Goal: Task Accomplishment & Management: Use online tool/utility

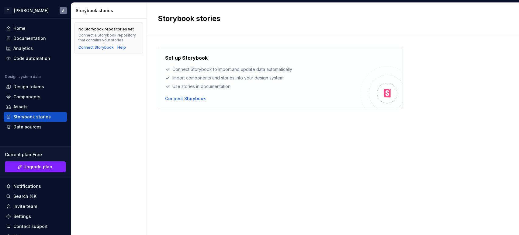
click at [198, 95] on div "Set up Storybook Connect Storybook to import and update data automatically Impo…" at bounding box center [262, 77] width 195 height 47
click at [197, 97] on div "Connect Storybook" at bounding box center [185, 99] width 41 height 6
click at [197, 98] on div "Connect Storybook" at bounding box center [185, 99] width 41 height 6
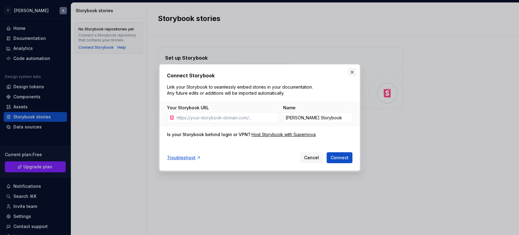
click at [354, 72] on button "button" at bounding box center [352, 72] width 9 height 9
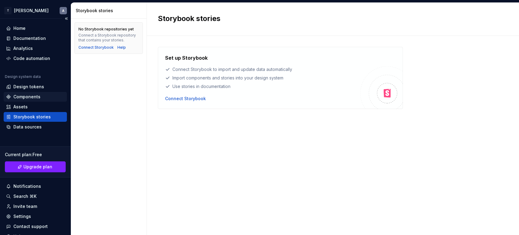
click at [27, 97] on div "Components" at bounding box center [26, 97] width 27 height 6
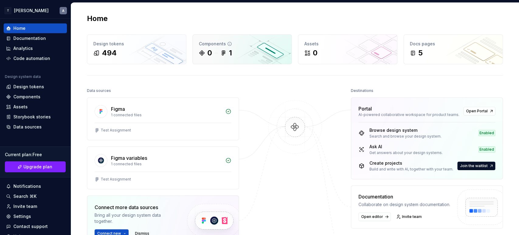
click at [229, 55] on div "1" at bounding box center [230, 53] width 3 height 10
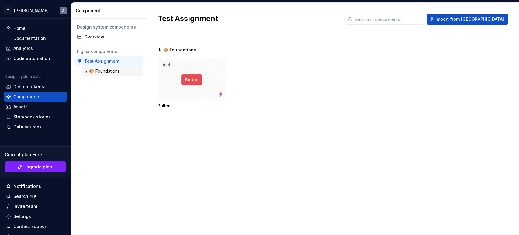
click at [115, 74] on div "↳ 🎨 Foundations 1" at bounding box center [112, 71] width 61 height 10
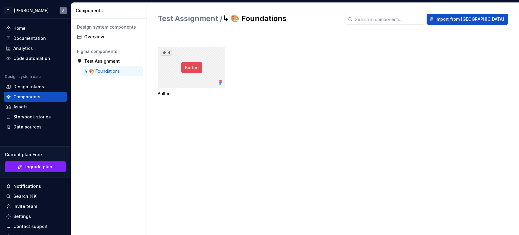
click at [190, 66] on div "4" at bounding box center [192, 67] width 68 height 41
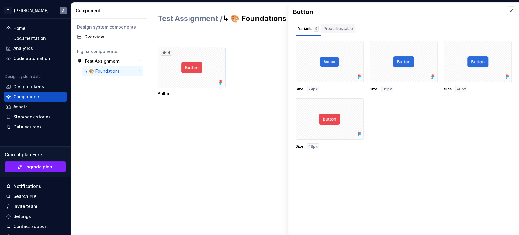
click at [346, 30] on div "Properties table" at bounding box center [339, 29] width 30 height 6
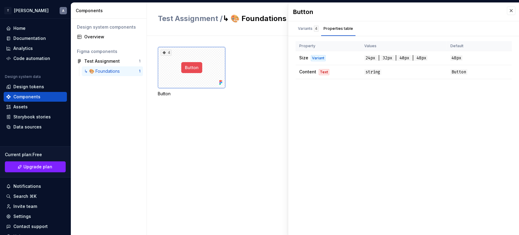
click at [463, 91] on div "Button Variants 4 Properties table Size 24px Size 32px Size 40px Size 48px Prop…" at bounding box center [403, 119] width 231 height 232
click at [308, 26] on div "Variants 4" at bounding box center [308, 29] width 21 height 6
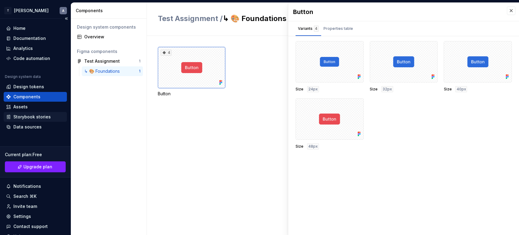
click at [34, 114] on div "Storybook stories" at bounding box center [31, 117] width 37 height 6
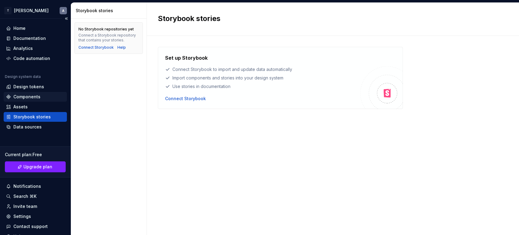
click at [33, 97] on div "Components" at bounding box center [26, 97] width 27 height 6
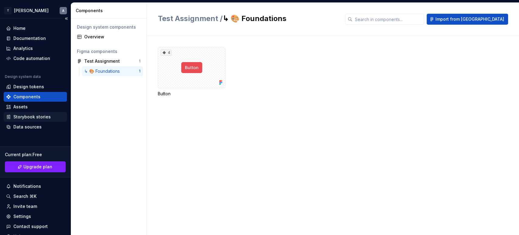
click at [19, 117] on div "Storybook stories" at bounding box center [31, 117] width 37 height 6
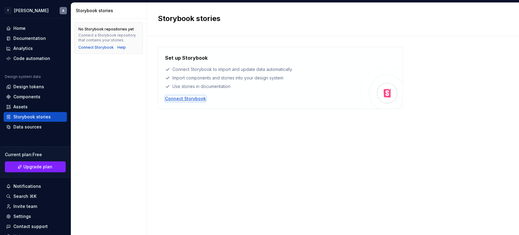
click at [192, 97] on div "Connect Storybook" at bounding box center [185, 99] width 41 height 6
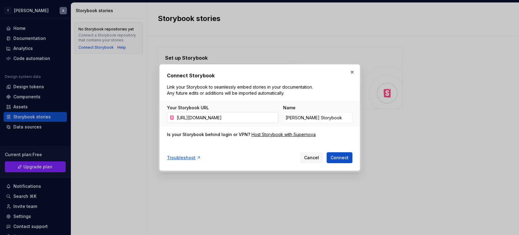
scroll to position [0, 121]
click at [336, 156] on span "Connect" at bounding box center [340, 158] width 18 height 6
click at [262, 120] on input "[URL][DOMAIN_NAME]" at bounding box center [226, 117] width 104 height 11
click at [261, 120] on input "[URL][DOMAIN_NAME]" at bounding box center [226, 117] width 104 height 11
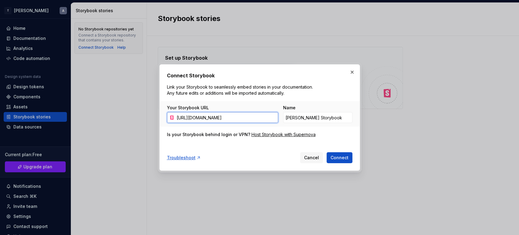
click at [260, 121] on input "[URL][DOMAIN_NAME]" at bounding box center [226, 117] width 104 height 11
drag, startPoint x: 260, startPoint y: 121, endPoint x: 230, endPoint y: 121, distance: 30.4
click at [230, 121] on input "[URL][DOMAIN_NAME]" at bounding box center [226, 117] width 104 height 11
paste input "[DOMAIN_NAME][URL]"
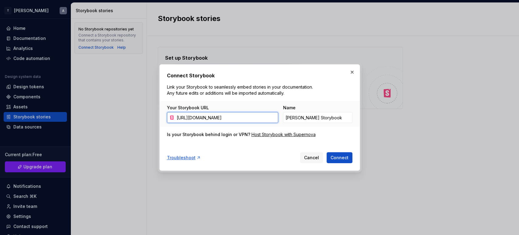
scroll to position [0, 44]
type input "[URL][DOMAIN_NAME]"
click at [348, 157] on span "Connect" at bounding box center [340, 158] width 18 height 6
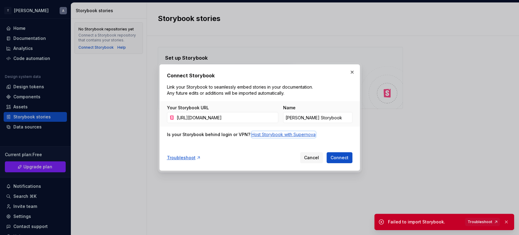
click at [264, 135] on div "Host Storybook with Supernova" at bounding box center [284, 134] width 64 height 6
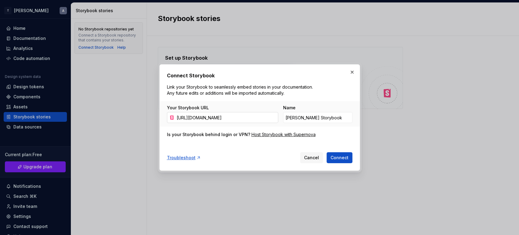
click at [229, 114] on input "[URL][DOMAIN_NAME]" at bounding box center [226, 117] width 104 height 11
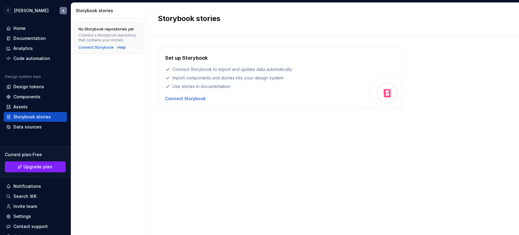
click at [185, 95] on div "Set up Storybook Connect Storybook to import and update data automatically Impo…" at bounding box center [262, 77] width 195 height 47
click at [185, 96] on div "Connect Storybook" at bounding box center [185, 99] width 41 height 6
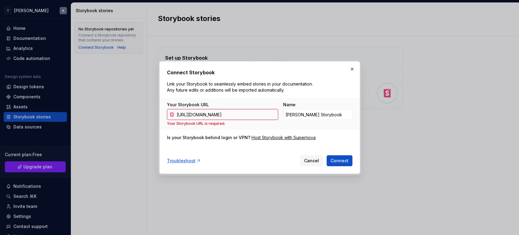
scroll to position [0, 36]
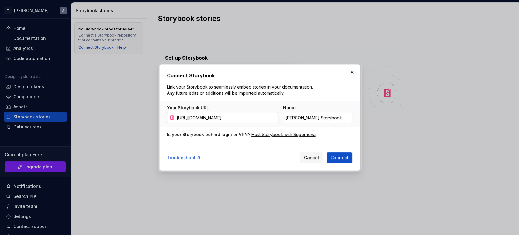
click at [170, 117] on icon at bounding box center [172, 117] width 4 height 4
click at [179, 117] on input "[URL][DOMAIN_NAME]" at bounding box center [226, 117] width 104 height 11
type input "[URL][DOMAIN_NAME]"
click at [327, 152] on button "Connect" at bounding box center [340, 157] width 26 height 11
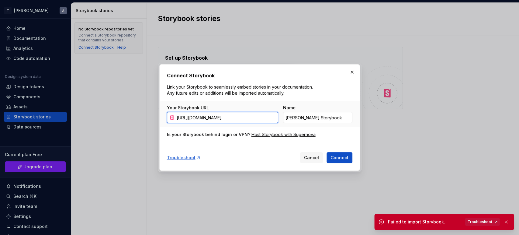
click at [493, 221] on link "Troubleshoot" at bounding box center [482, 221] width 35 height 9
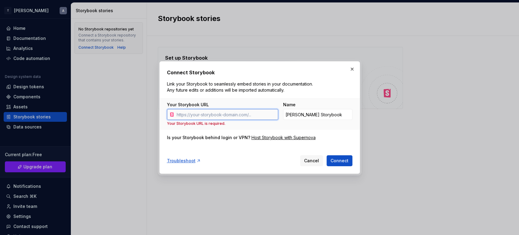
paste input "[URL][DOMAIN_NAME]"
type input "[URL][DOMAIN_NAME]"
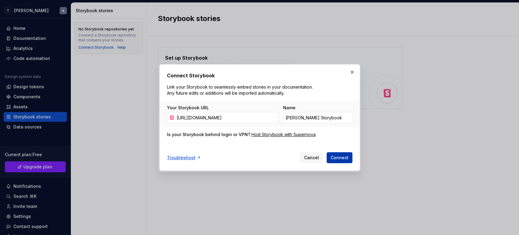
click at [345, 157] on span "Connect" at bounding box center [340, 158] width 18 height 6
click at [230, 116] on input "[URL][DOMAIN_NAME]" at bounding box center [226, 117] width 104 height 11
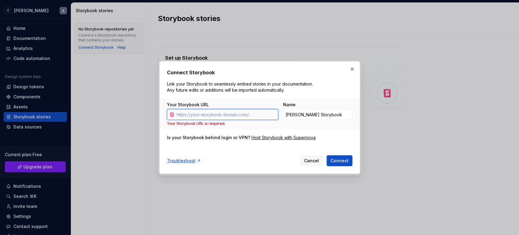
paste input "[URL][DOMAIN_NAME]"
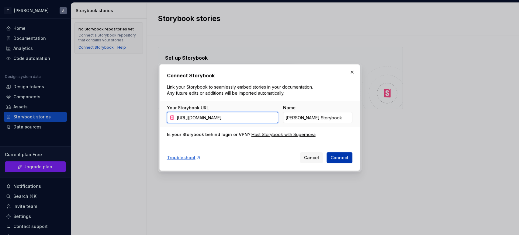
type input "[URL][DOMAIN_NAME]"
click at [340, 162] on button "Connect" at bounding box center [340, 157] width 26 height 11
click at [340, 162] on div "Cancel Connect" at bounding box center [326, 157] width 52 height 11
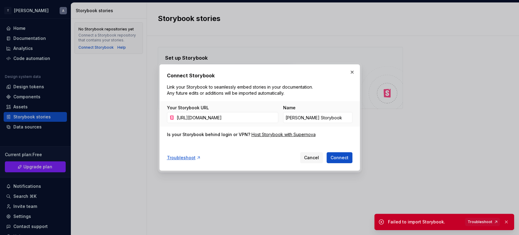
click at [284, 156] on div "Troubleshoot Cancel Connect" at bounding box center [260, 156] width 186 height 13
click at [275, 136] on div "Host Storybook with Supernova" at bounding box center [284, 134] width 64 height 6
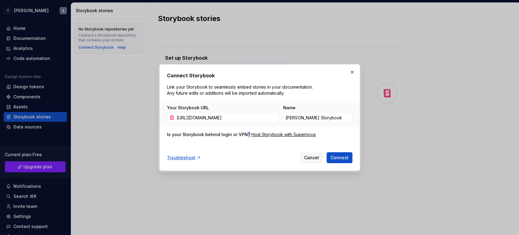
drag, startPoint x: 244, startPoint y: 139, endPoint x: 316, endPoint y: 134, distance: 72.0
click at [292, 132] on div "Connect Storybook Link your Storybook to seamlessly embed stories in your docum…" at bounding box center [260, 117] width 186 height 91
drag, startPoint x: 326, startPoint y: 134, endPoint x: 258, endPoint y: 137, distance: 68.2
click at [258, 137] on div "Is your Storybook behind login or VPN? Host Storybook with Supernova" at bounding box center [260, 134] width 186 height 6
click at [259, 134] on div "Host Storybook with Supernova" at bounding box center [284, 134] width 64 height 6
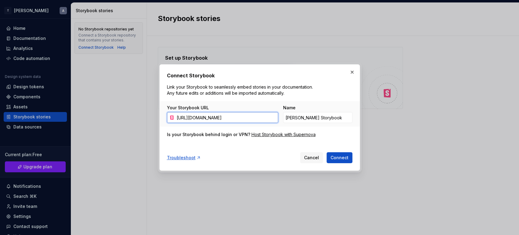
click at [235, 119] on input "[URL][DOMAIN_NAME]" at bounding box center [226, 117] width 104 height 11
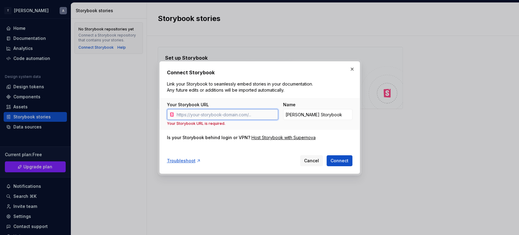
paste input "[URL][DOMAIN_NAME][SECURITY_DATA]"
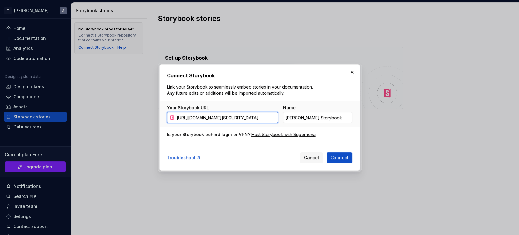
scroll to position [0, 687]
type input "[URL][DOMAIN_NAME][SECURITY_DATA]"
click at [340, 157] on span "Connect" at bounding box center [340, 158] width 18 height 6
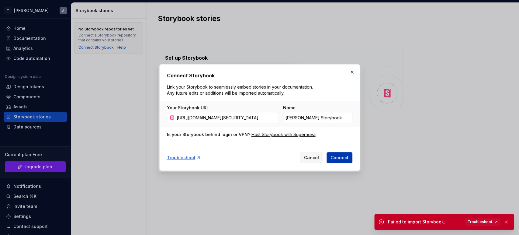
click at [340, 156] on span "Connect" at bounding box center [340, 158] width 18 height 6
click at [246, 117] on input "[URL][DOMAIN_NAME][SECURITY_DATA]" at bounding box center [226, 117] width 104 height 11
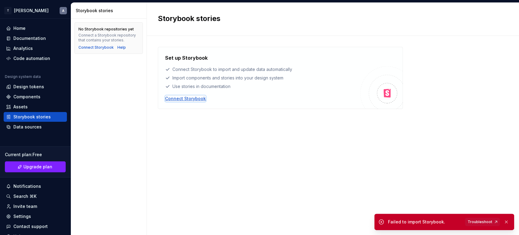
click at [192, 97] on div "Connect Storybook" at bounding box center [185, 99] width 41 height 6
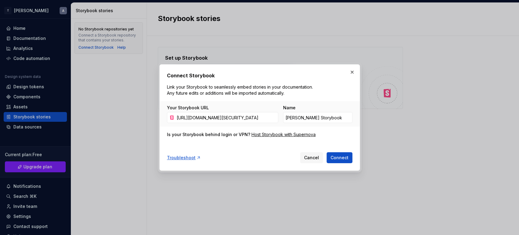
scroll to position [0, 687]
click at [327, 152] on button "Connect" at bounding box center [340, 157] width 26 height 11
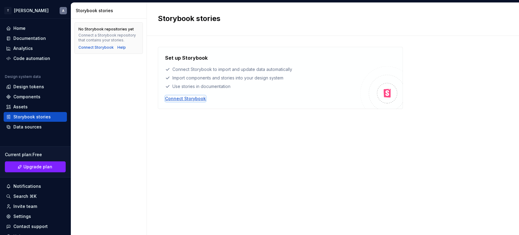
click at [200, 96] on div "Connect Storybook" at bounding box center [185, 99] width 41 height 6
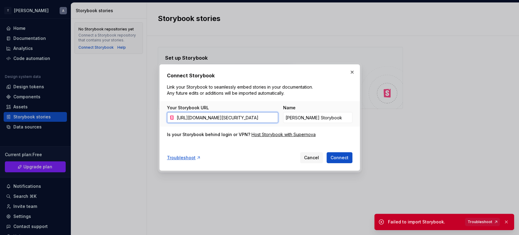
click at [477, 222] on span "Troubleshoot" at bounding box center [480, 221] width 25 height 5
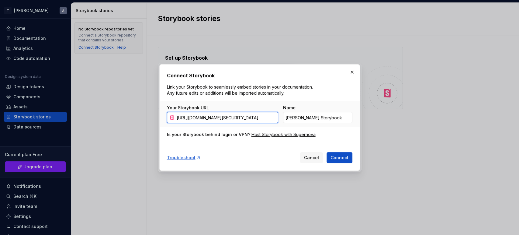
click at [252, 119] on input "[URL][DOMAIN_NAME][SECURITY_DATA]" at bounding box center [226, 117] width 104 height 11
paste input "text"
type input "[URL][DOMAIN_NAME]"
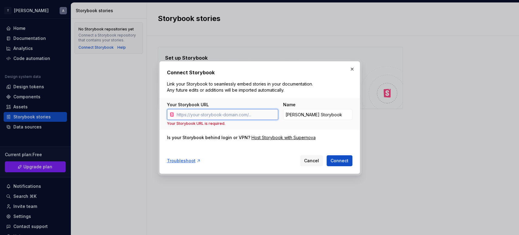
paste input "[URL][DOMAIN_NAME]"
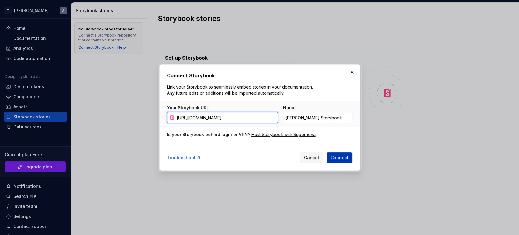
type input "[URL][DOMAIN_NAME]"
click at [339, 158] on span "Connect" at bounding box center [340, 158] width 18 height 6
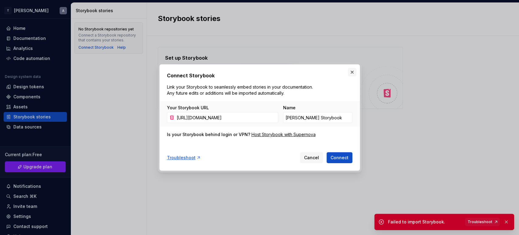
click at [353, 75] on button "button" at bounding box center [352, 72] width 9 height 9
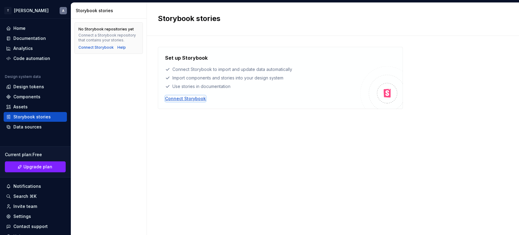
click at [186, 96] on div "Connect Storybook" at bounding box center [185, 99] width 41 height 6
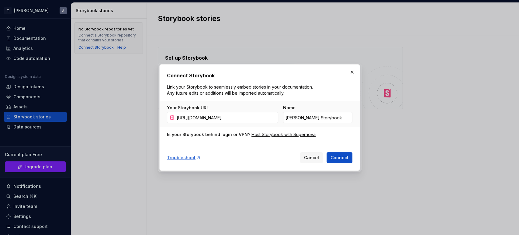
type input "[URL][DOMAIN_NAME]"
click at [338, 159] on span "Connect" at bounding box center [340, 158] width 18 height 6
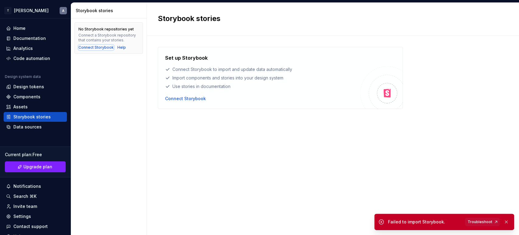
click at [102, 46] on div "Connect Storybook" at bounding box center [95, 47] width 35 height 5
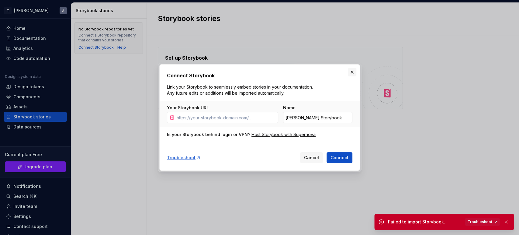
click at [353, 73] on button "button" at bounding box center [352, 72] width 9 height 9
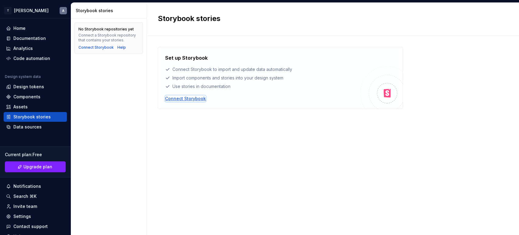
click at [187, 99] on div "Connect Storybook" at bounding box center [185, 99] width 41 height 6
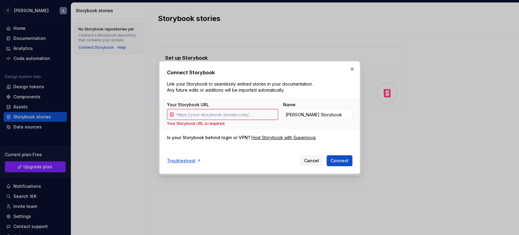
type input "[URL][DOMAIN_NAME]"
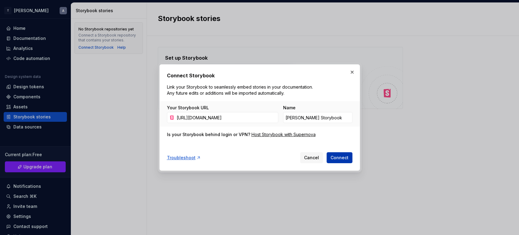
click at [343, 158] on span "Connect" at bounding box center [340, 158] width 18 height 6
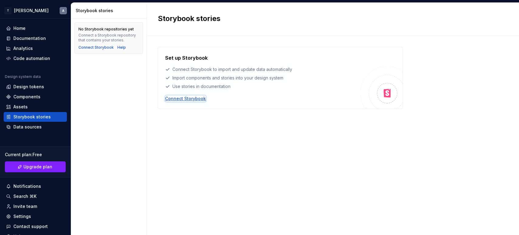
click at [183, 97] on div "Connect Storybook" at bounding box center [185, 99] width 41 height 6
click at [353, 120] on div "Set up Storybook Connect Storybook to import and update data automatically Impo…" at bounding box center [333, 129] width 350 height 165
drag, startPoint x: 392, startPoint y: 89, endPoint x: 396, endPoint y: 99, distance: 10.9
click at [396, 99] on div at bounding box center [381, 87] width 43 height 43
click at [33, 94] on div "Components" at bounding box center [26, 97] width 27 height 6
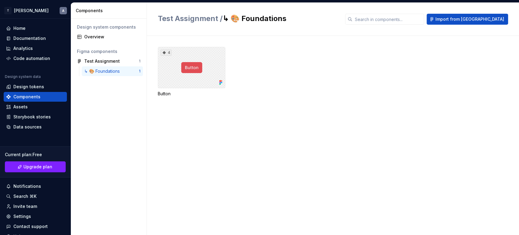
click at [193, 75] on div "4" at bounding box center [192, 67] width 68 height 41
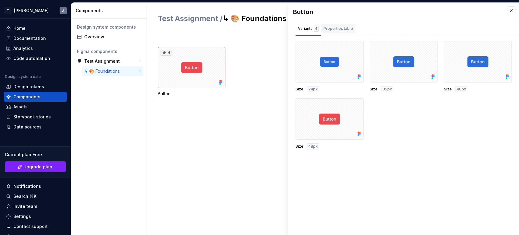
click at [335, 33] on div "Properties table" at bounding box center [338, 30] width 34 height 12
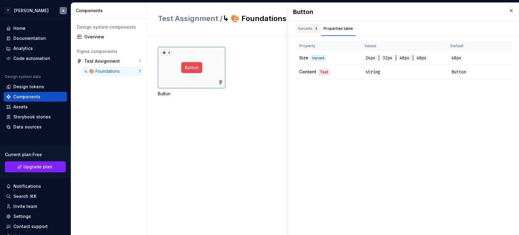
click at [308, 31] on div "Variants 4" at bounding box center [309, 29] width 26 height 10
